Goal: Transaction & Acquisition: Purchase product/service

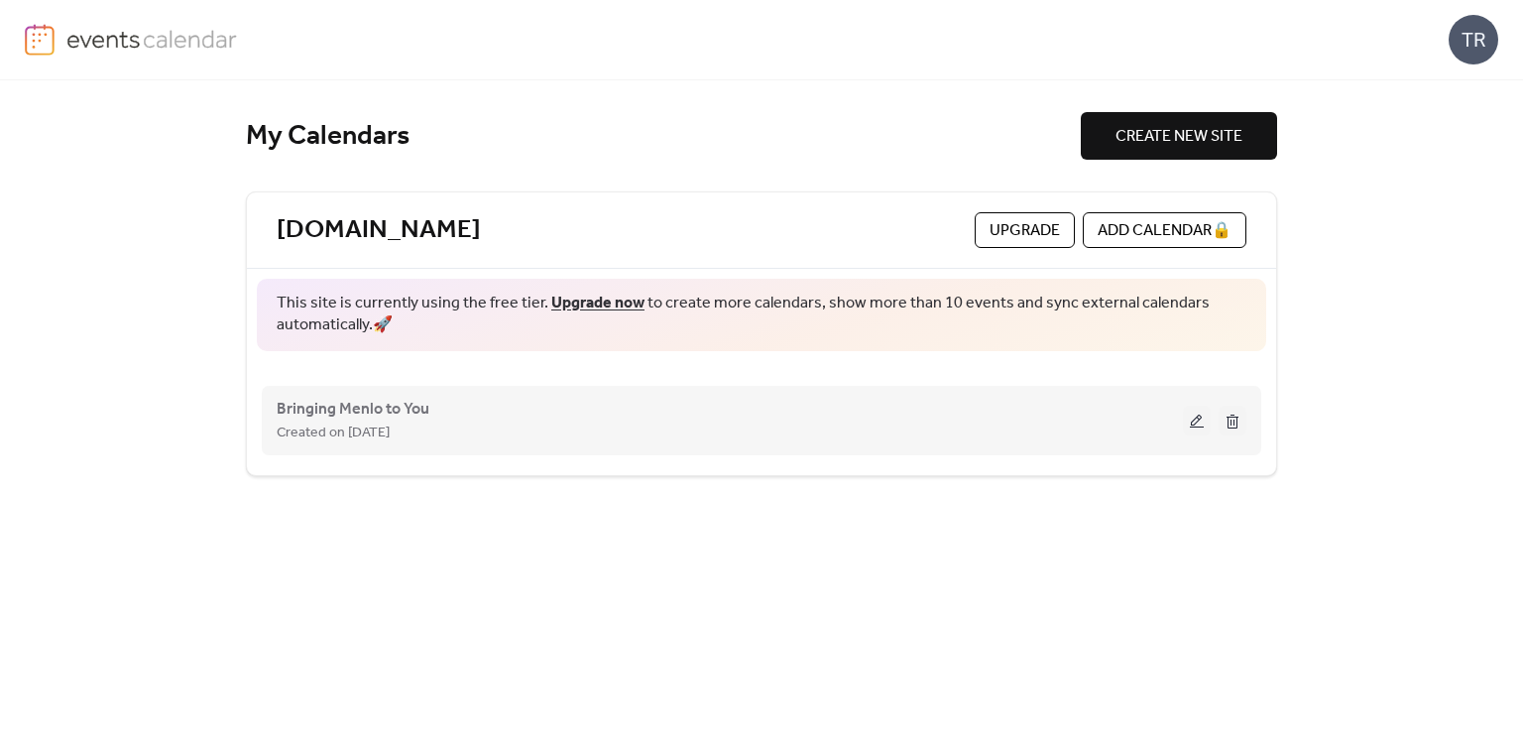
click at [636, 424] on div "Created on [DATE]" at bounding box center [730, 433] width 907 height 24
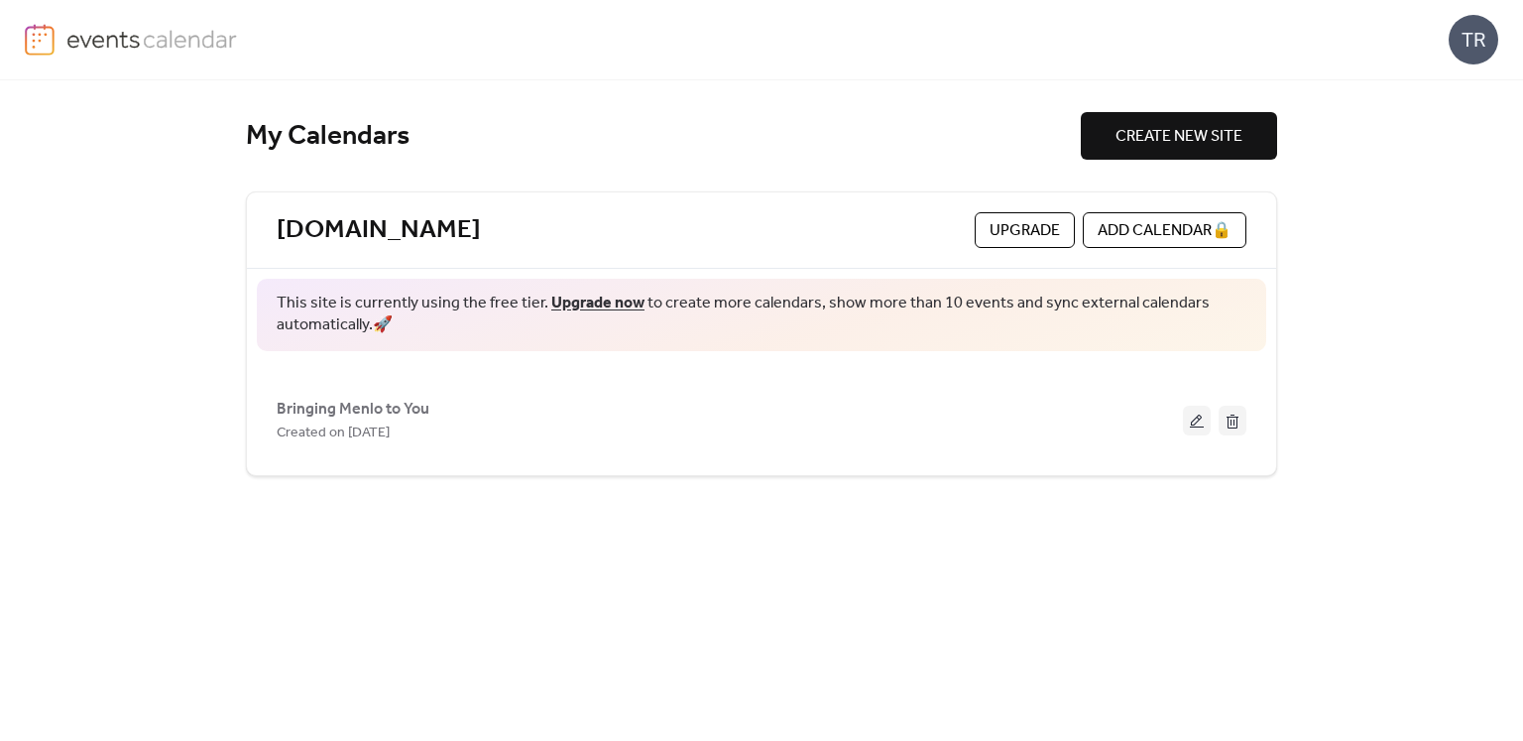
click at [1488, 46] on div "TR" at bounding box center [1474, 40] width 50 height 50
click at [1444, 94] on span "Account" at bounding box center [1434, 89] width 59 height 24
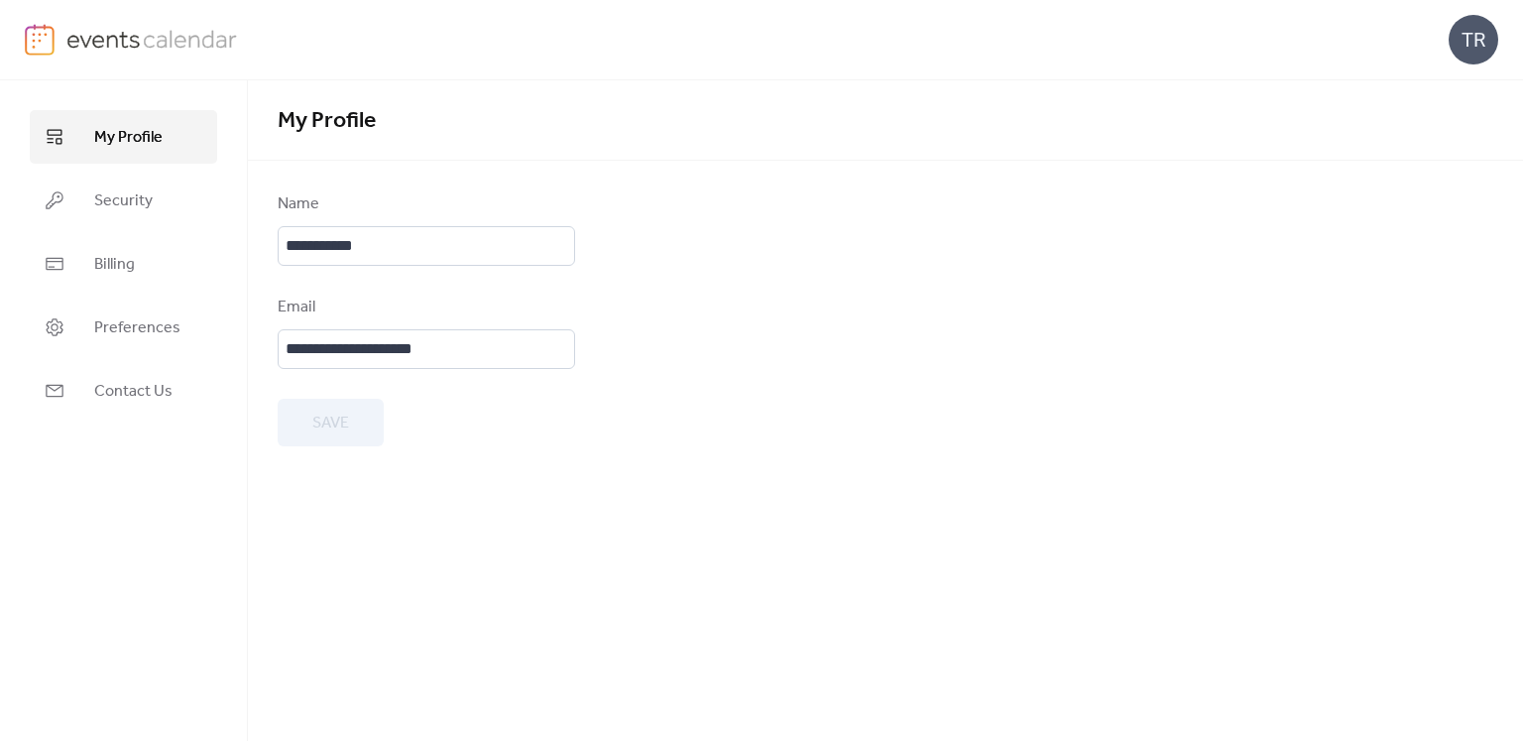
click at [157, 28] on img at bounding box center [152, 39] width 172 height 30
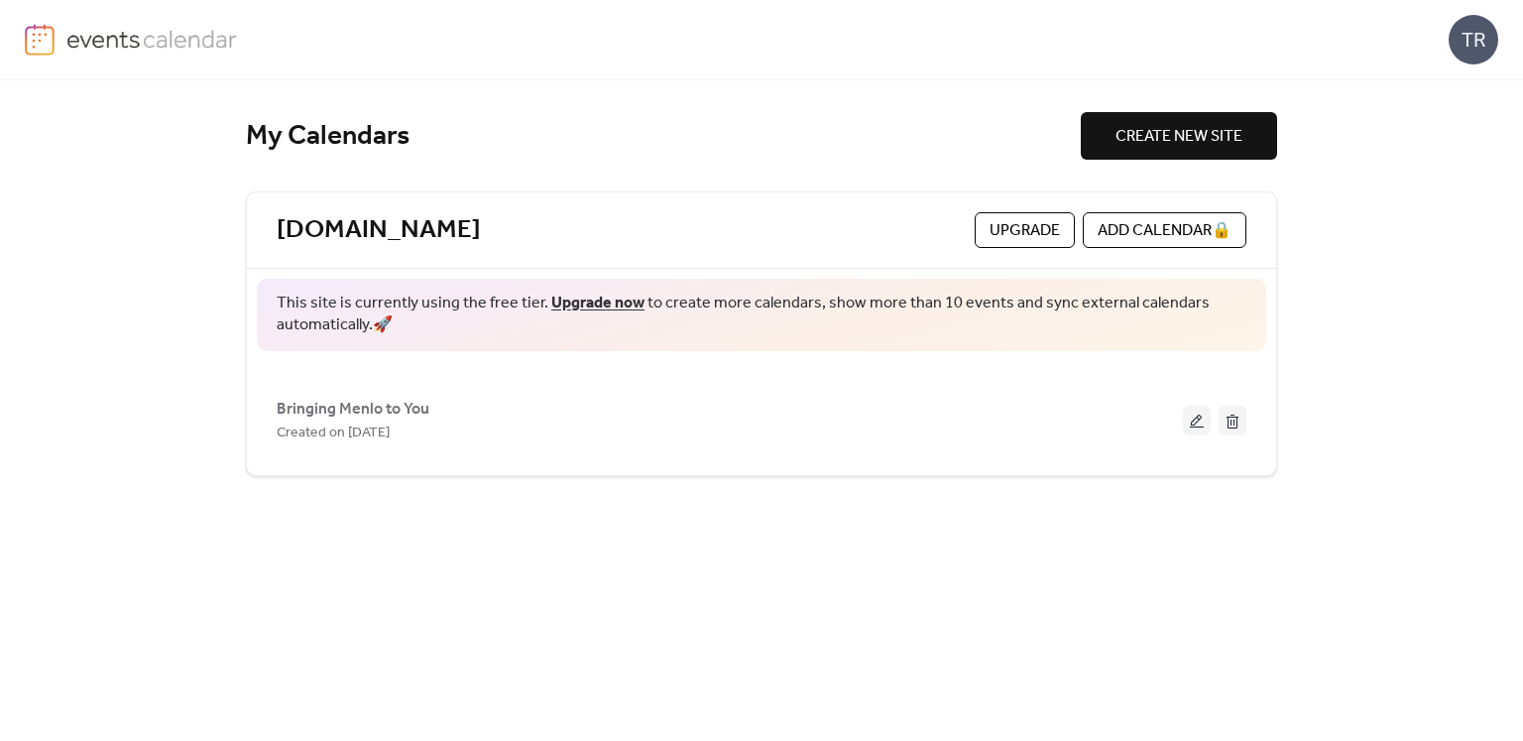
click at [204, 53] on img at bounding box center [152, 39] width 172 height 30
click at [1140, 224] on div "ADD CALENDAR 🔒" at bounding box center [1165, 230] width 164 height 36
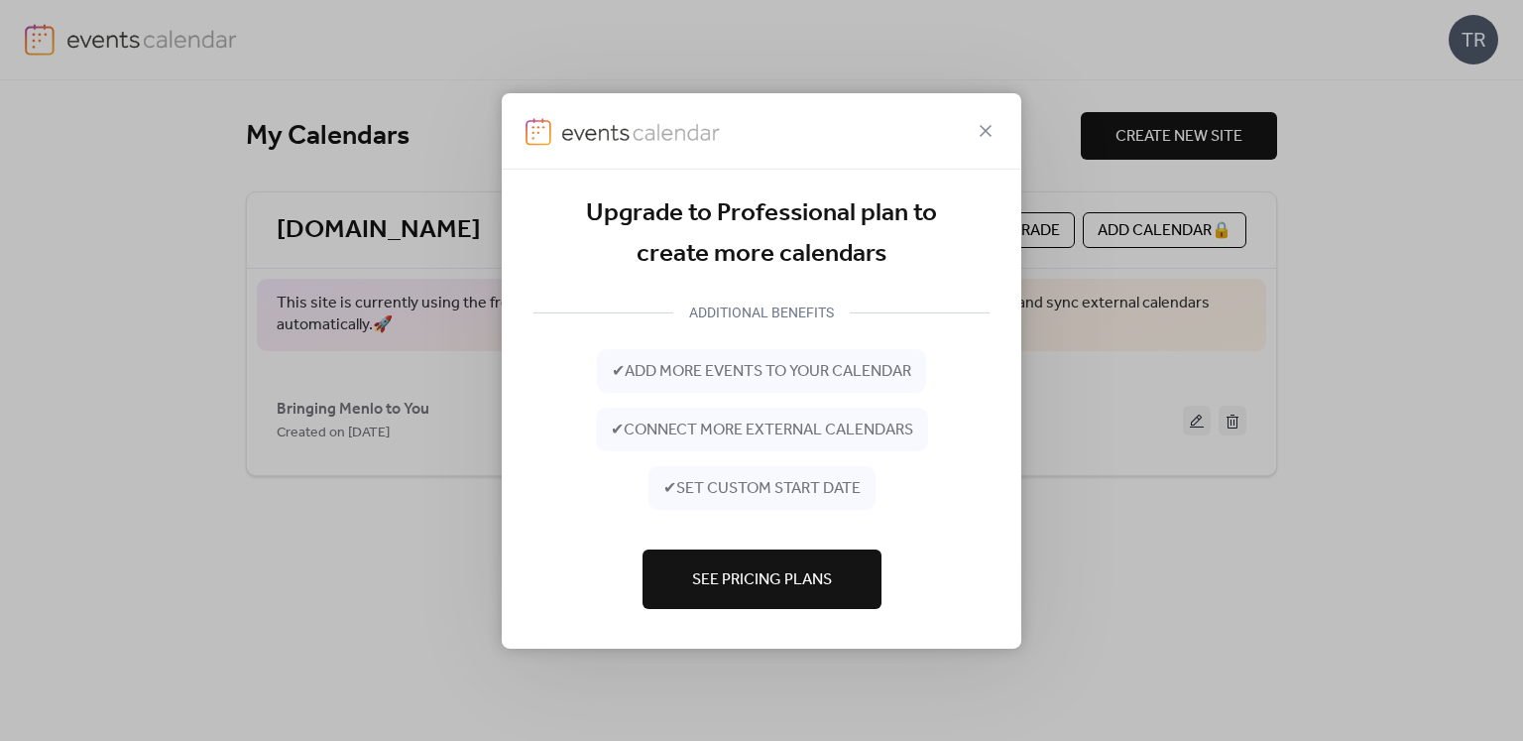
click at [770, 568] on span "See Pricing Plans" at bounding box center [762, 580] width 140 height 24
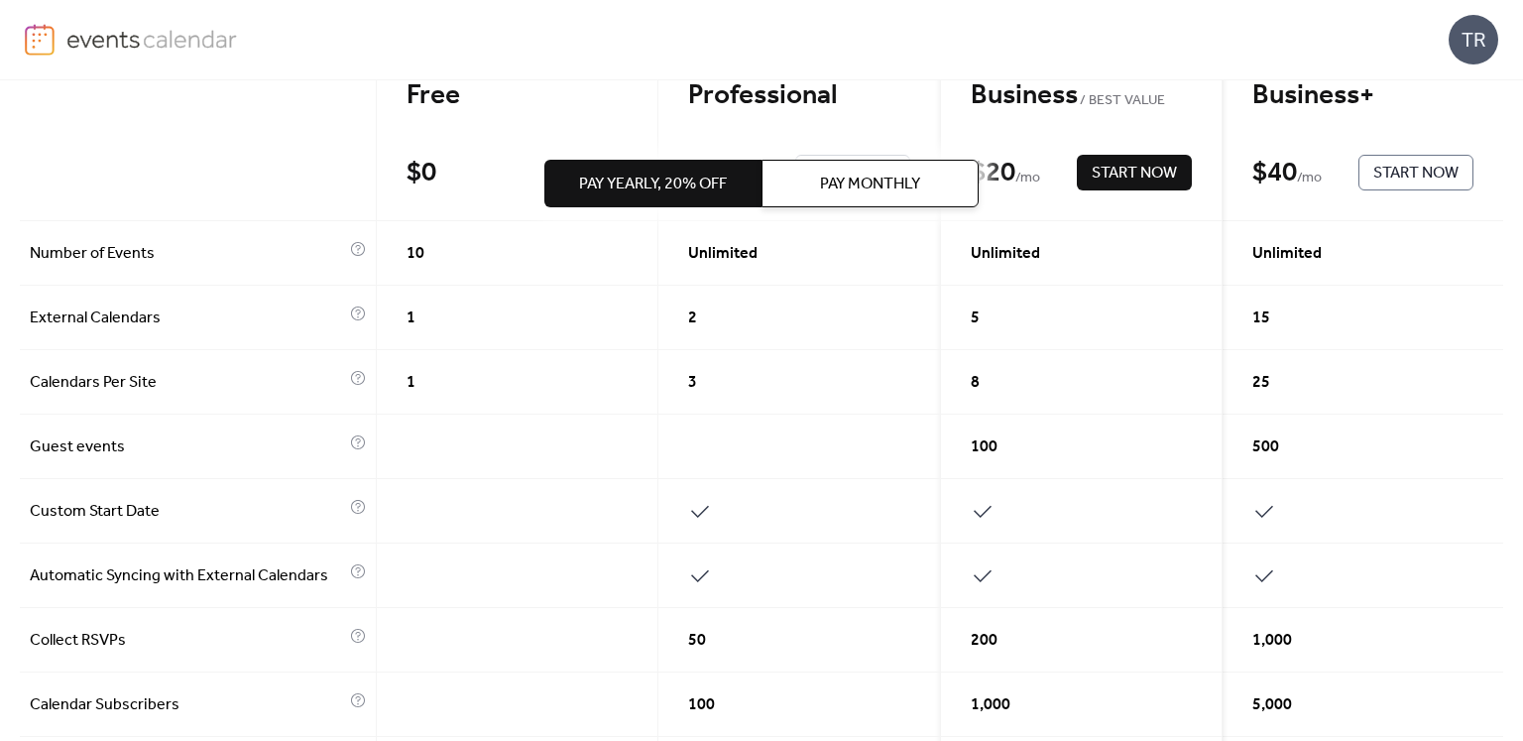
scroll to position [357, 0]
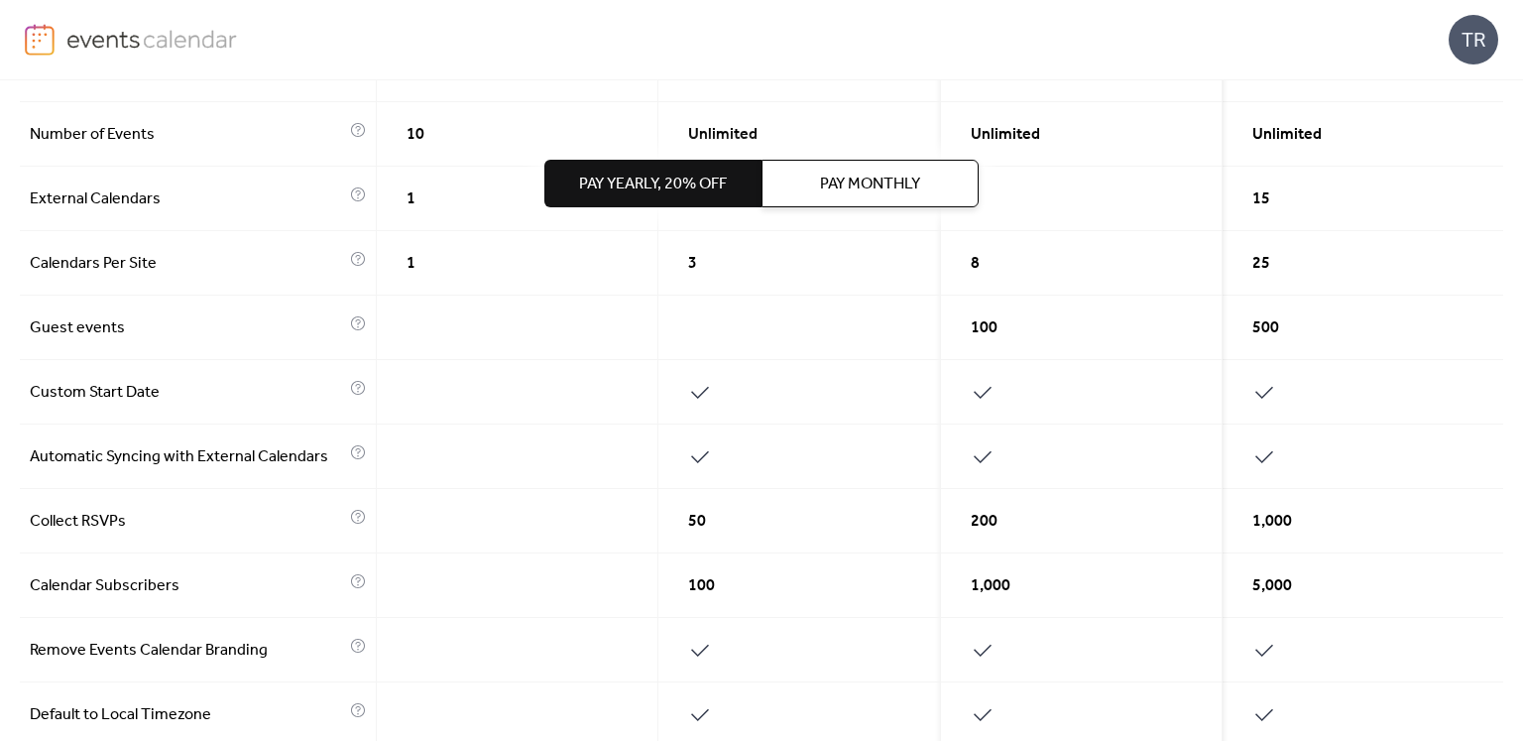
click at [249, 472] on div "Automatic Syncing with External Calendars" at bounding box center [198, 457] width 357 height 64
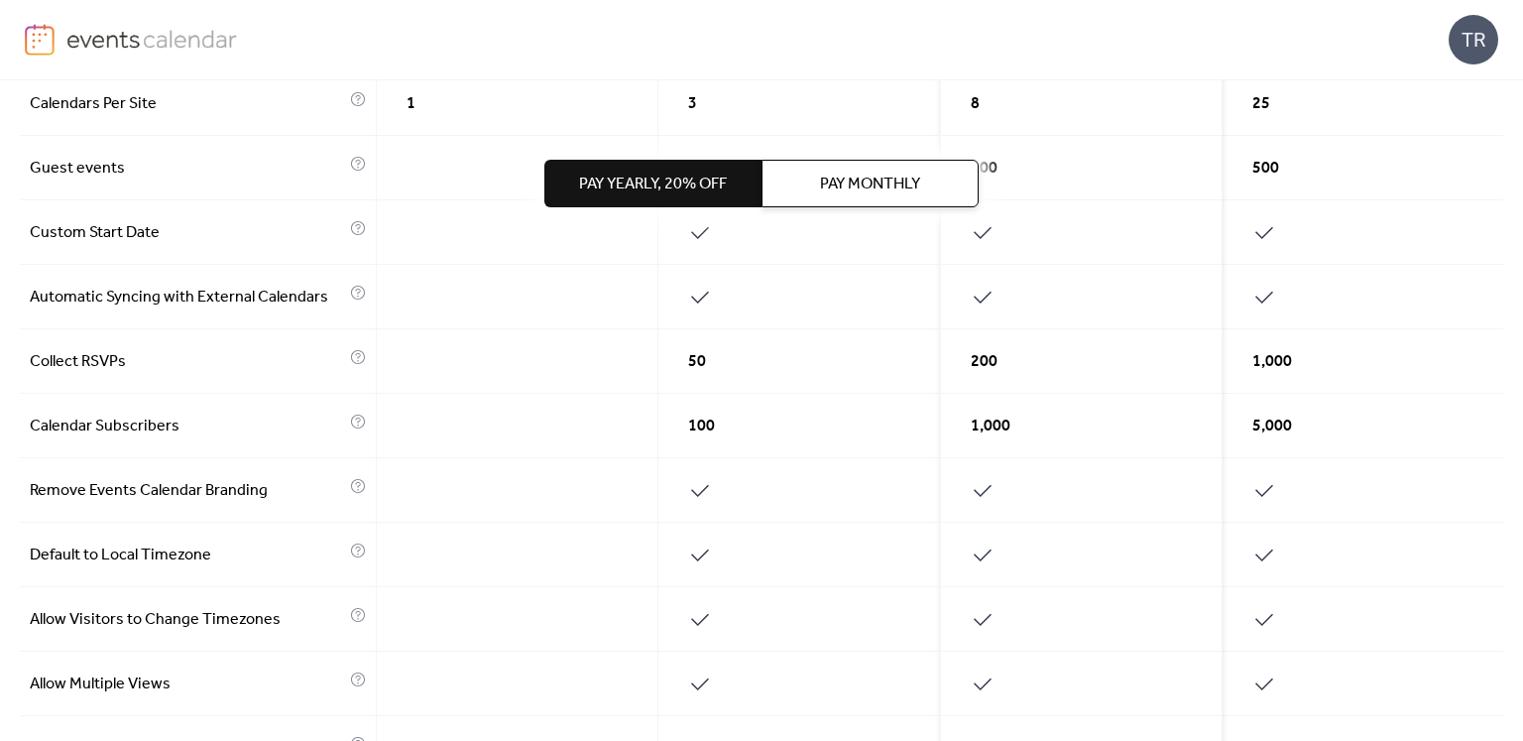
scroll to position [0, 0]
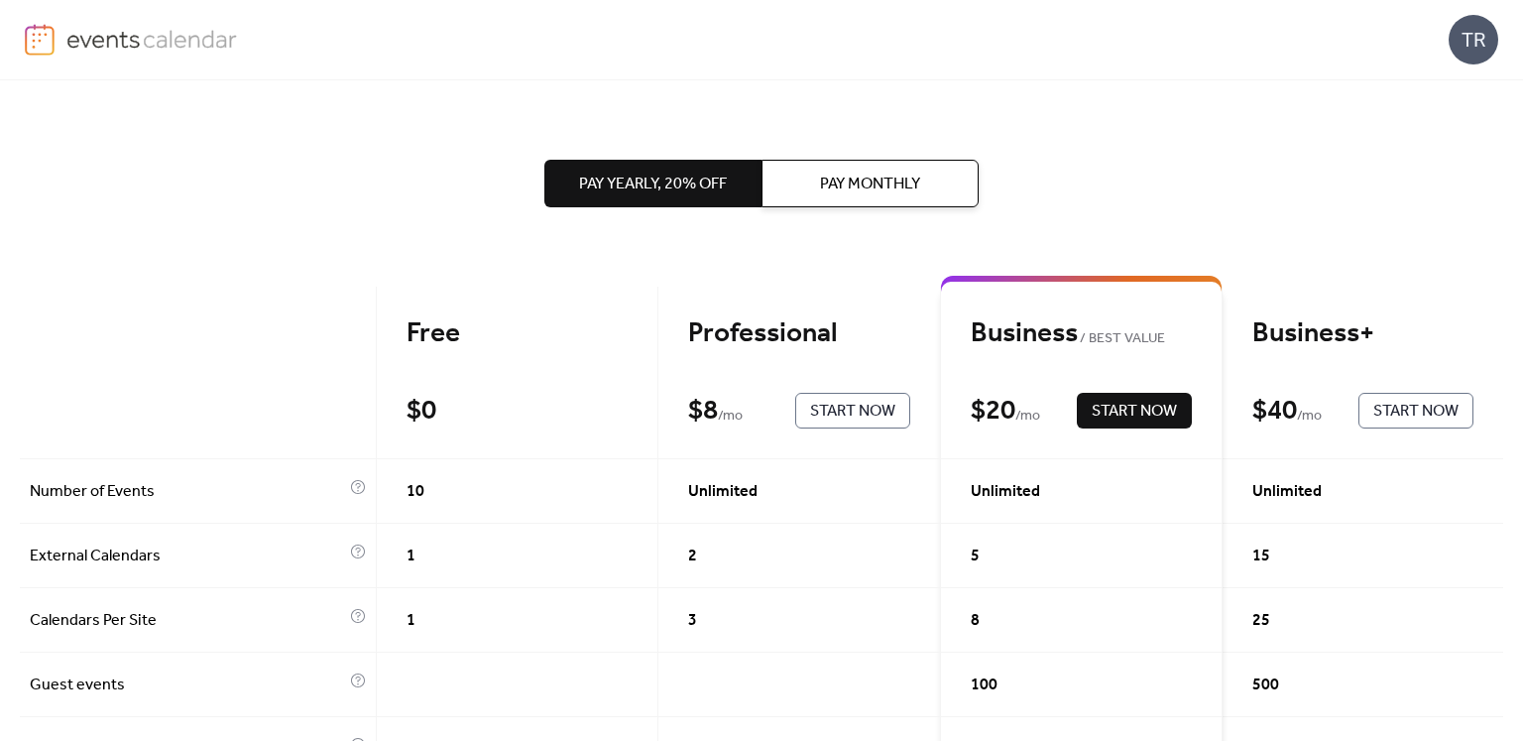
click at [857, 412] on span "Start Now" at bounding box center [852, 412] width 85 height 24
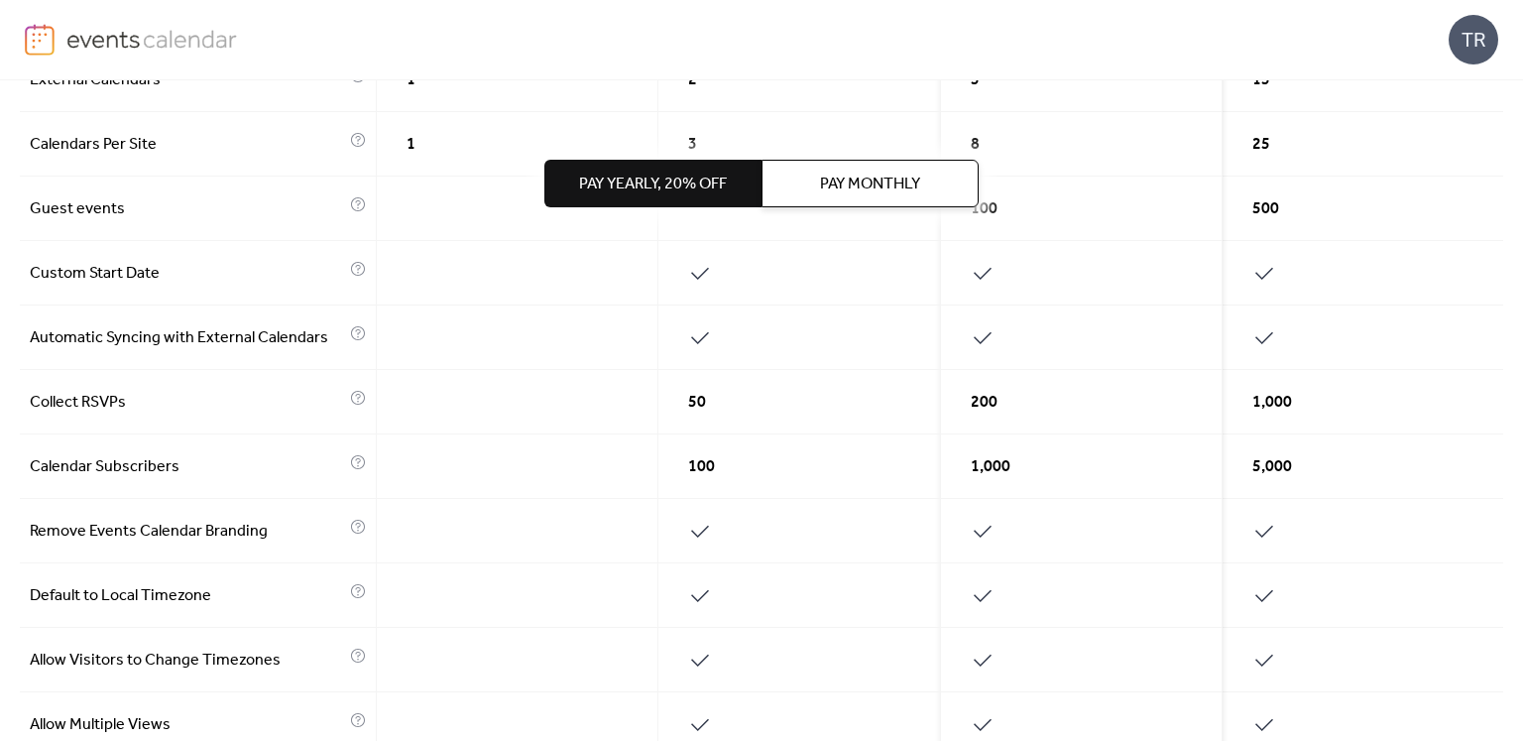
scroll to position [595, 0]
